Goal: Information Seeking & Learning: Find specific page/section

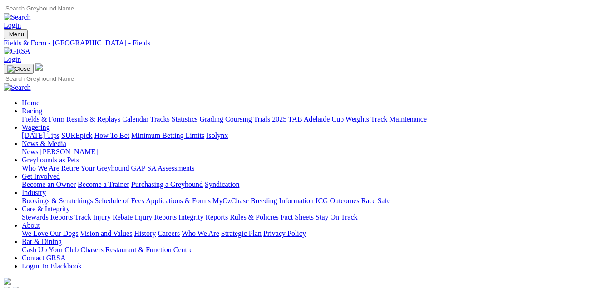
select select "QLD"
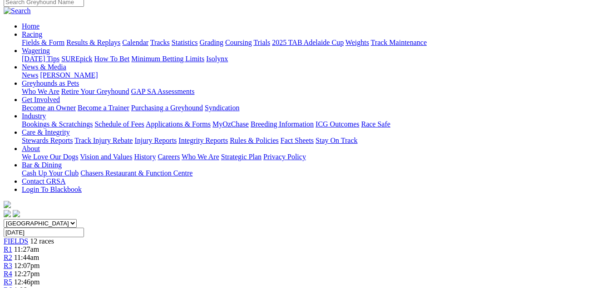
scroll to position [45, 0]
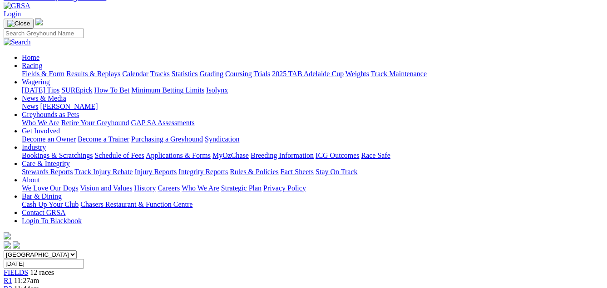
click at [77, 251] on select "[GEOGRAPHIC_DATA] [GEOGRAPHIC_DATA] [GEOGRAPHIC_DATA] [GEOGRAPHIC_DATA] [GEOGRA…" at bounding box center [40, 255] width 73 height 9
select select "[GEOGRAPHIC_DATA]"
click at [20, 251] on select "[GEOGRAPHIC_DATA] [GEOGRAPHIC_DATA] [GEOGRAPHIC_DATA] [GEOGRAPHIC_DATA] [GEOGRA…" at bounding box center [40, 255] width 73 height 9
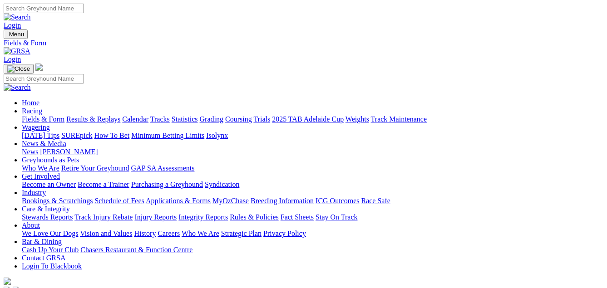
select select "QLD"
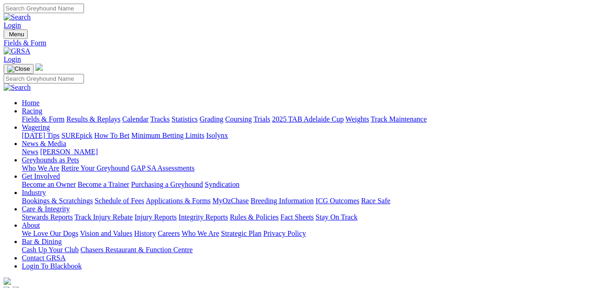
select select "VIC"
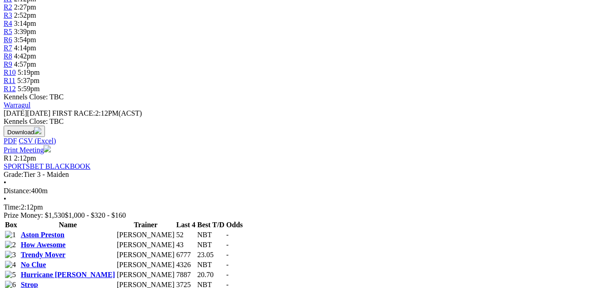
scroll to position [91, 0]
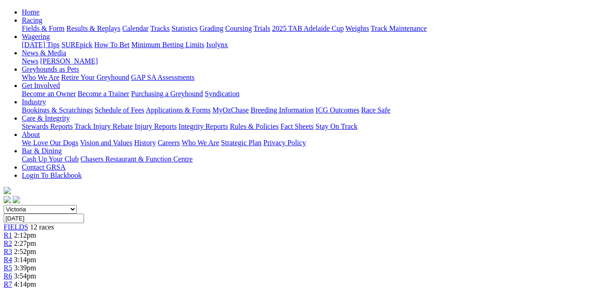
click at [77, 205] on select "[GEOGRAPHIC_DATA] [GEOGRAPHIC_DATA] [GEOGRAPHIC_DATA] [GEOGRAPHIC_DATA] [GEOGRA…" at bounding box center [40, 209] width 73 height 9
select select "QLD"
click at [20, 205] on select "[GEOGRAPHIC_DATA] [GEOGRAPHIC_DATA] [GEOGRAPHIC_DATA] [GEOGRAPHIC_DATA] [GEOGRA…" at bounding box center [40, 209] width 73 height 9
